Goal: Task Accomplishment & Management: Manage account settings

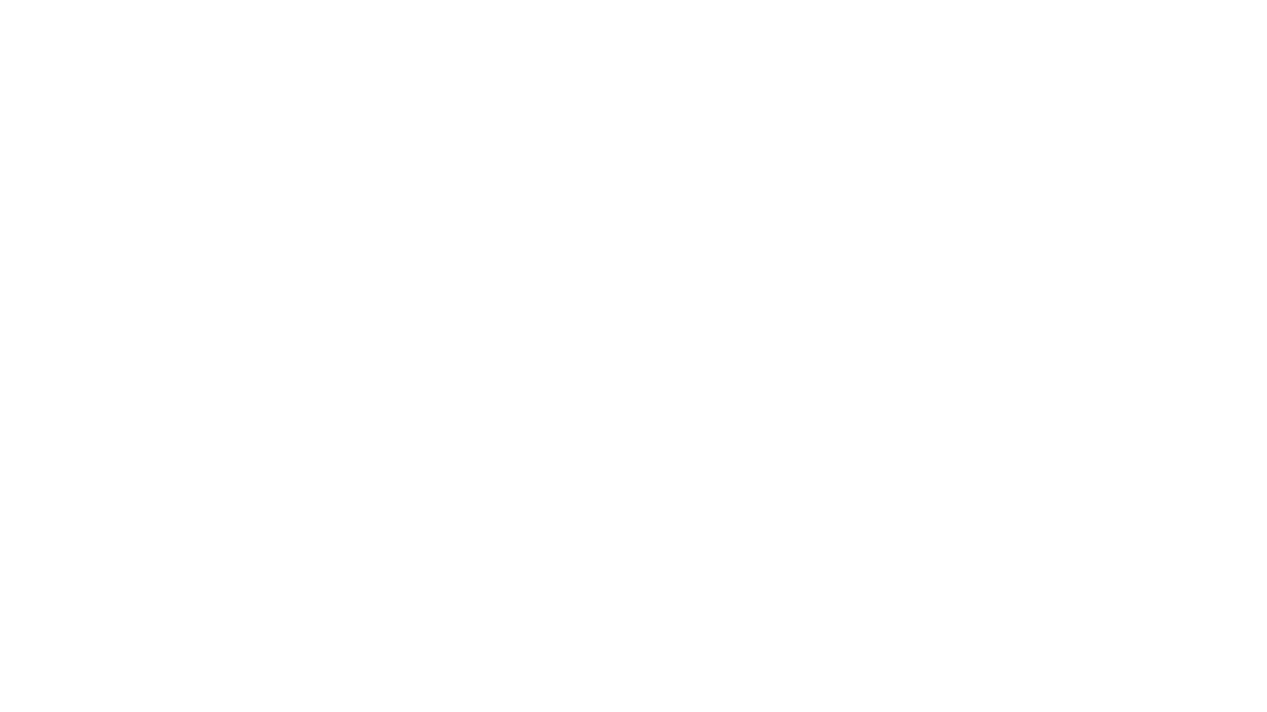
select select "**"
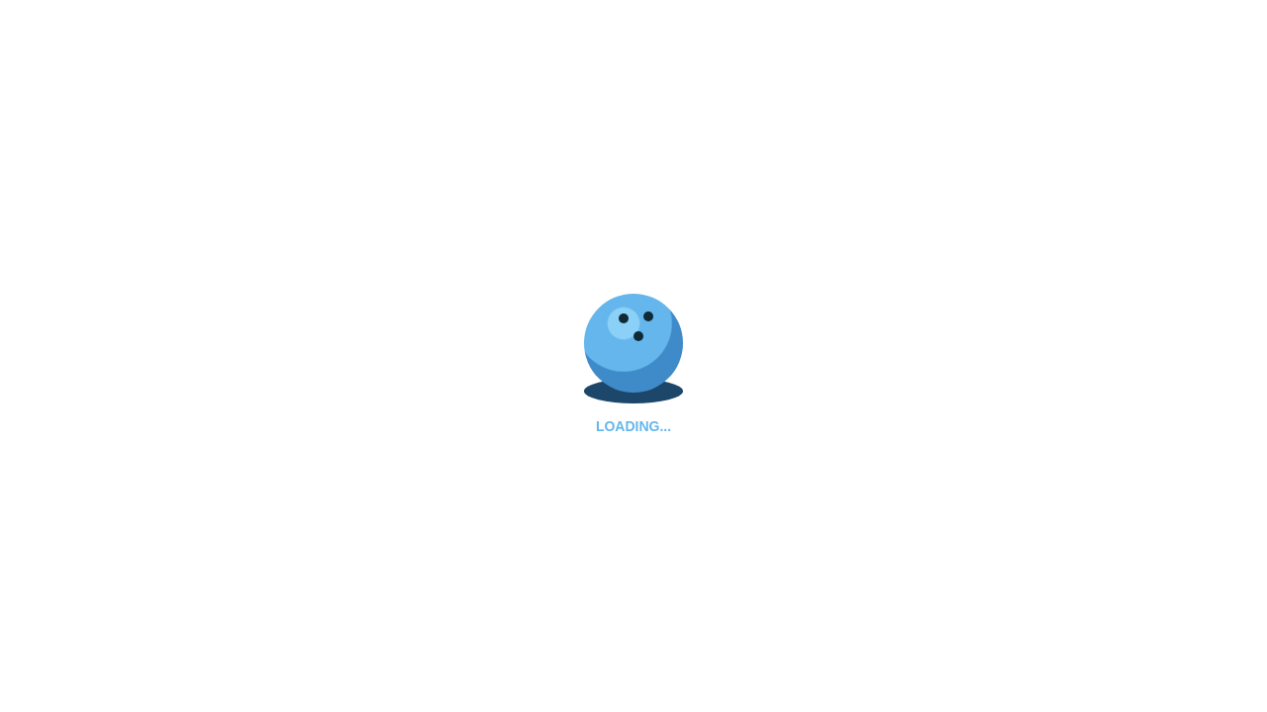
type input "**********"
click at [355, 627] on div "LOADING..." at bounding box center [633, 356] width 1267 height 712
select select "**"
